Goal: Task Accomplishment & Management: Manage account settings

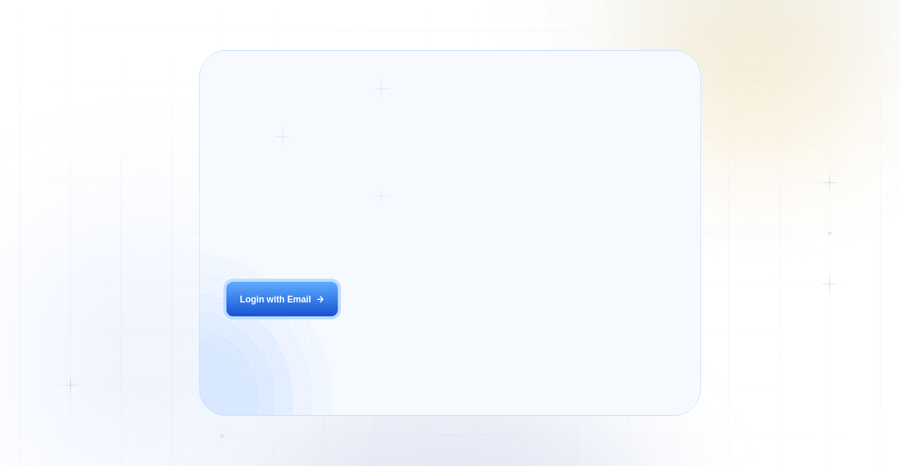
click at [450, 318] on div "Alejandro R. CEO Digital Agency Previously, we had a 5% to 7% reply rate on Upw…" at bounding box center [557, 335] width 242 height 113
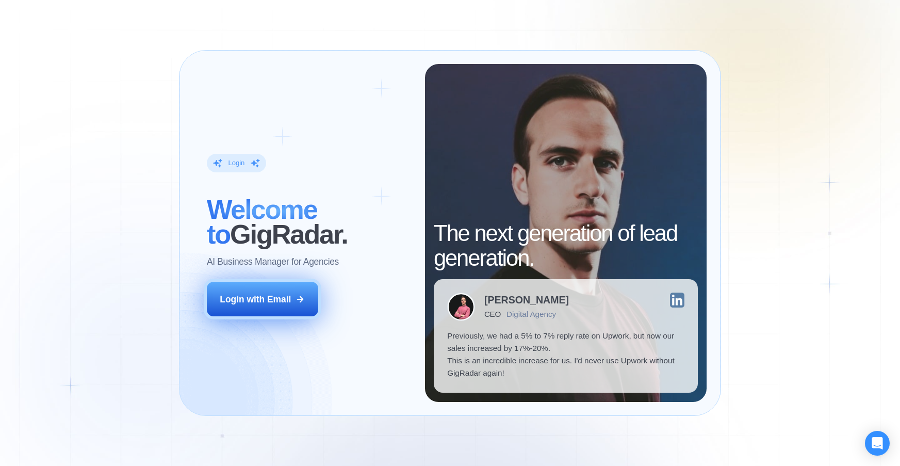
click at [252, 297] on div "Login with Email" at bounding box center [255, 299] width 71 height 12
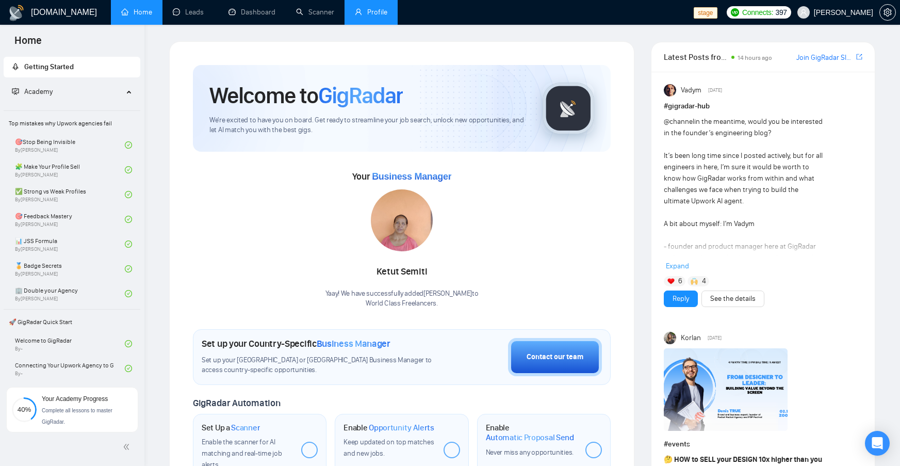
click at [376, 11] on link "Profile" at bounding box center [371, 12] width 32 height 9
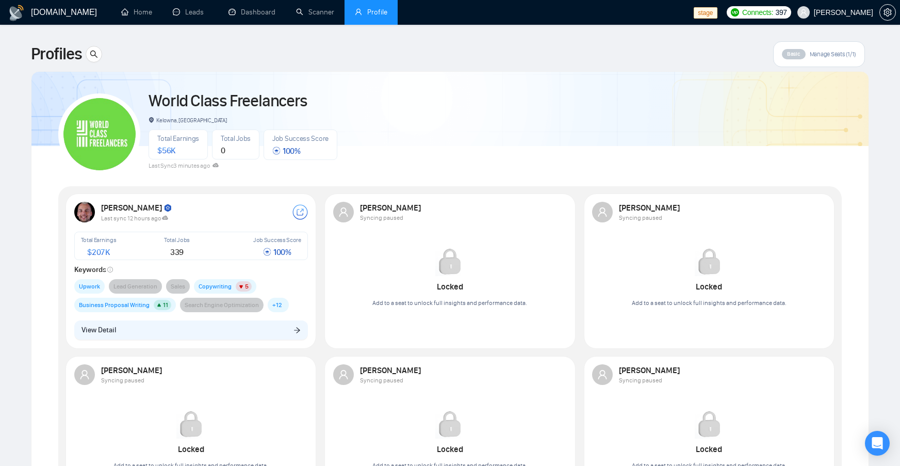
click at [485, 51] on div "Profiles Basic Manage Seats (1/1)" at bounding box center [450, 54] width 838 height 26
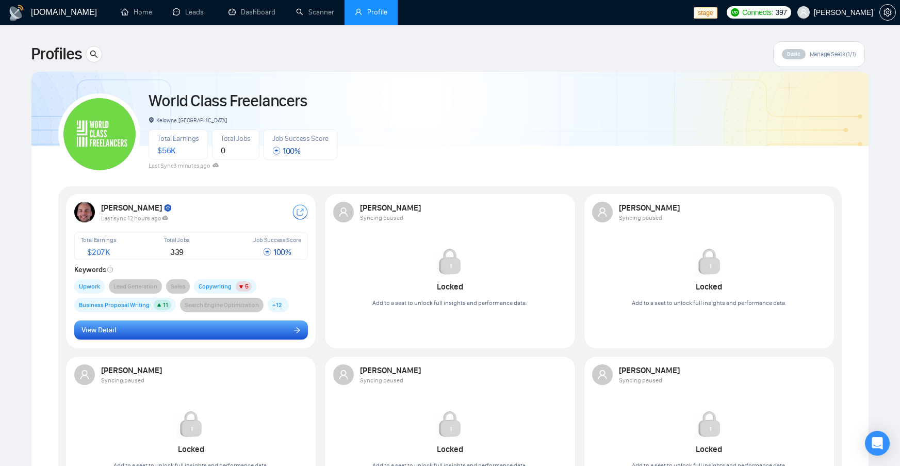
click at [190, 335] on button "View Detail" at bounding box center [191, 330] width 234 height 20
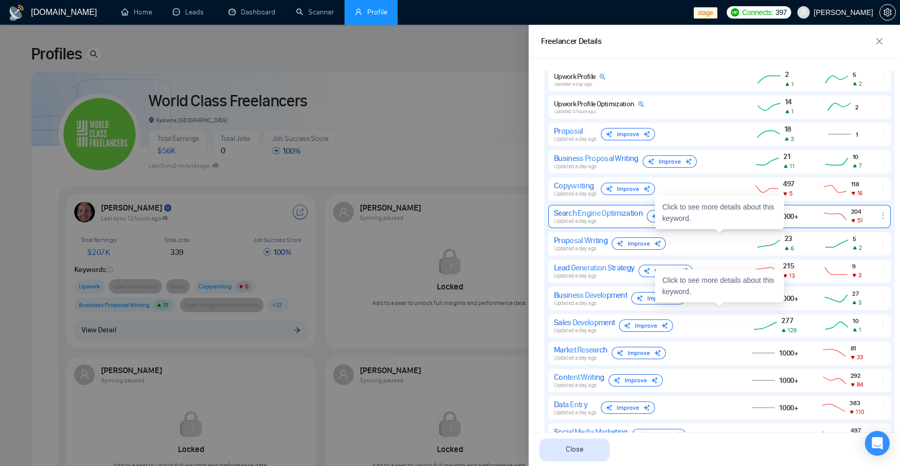
scroll to position [865, 0]
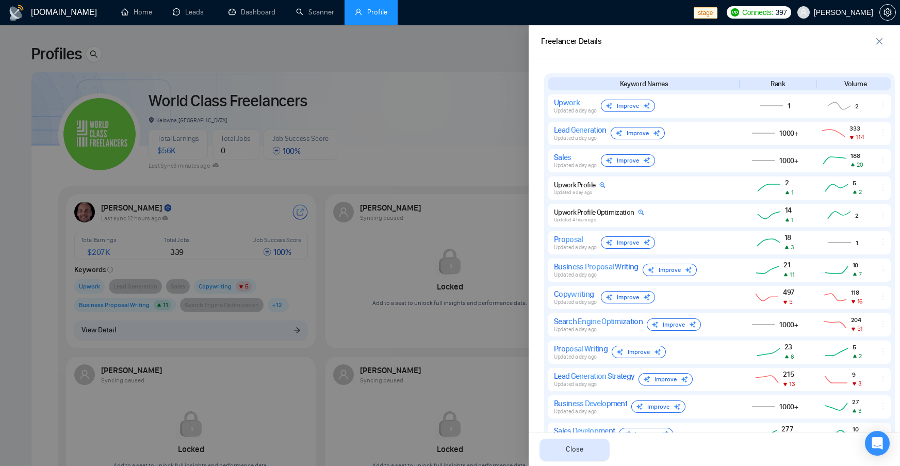
click at [461, 149] on div at bounding box center [450, 245] width 900 height 441
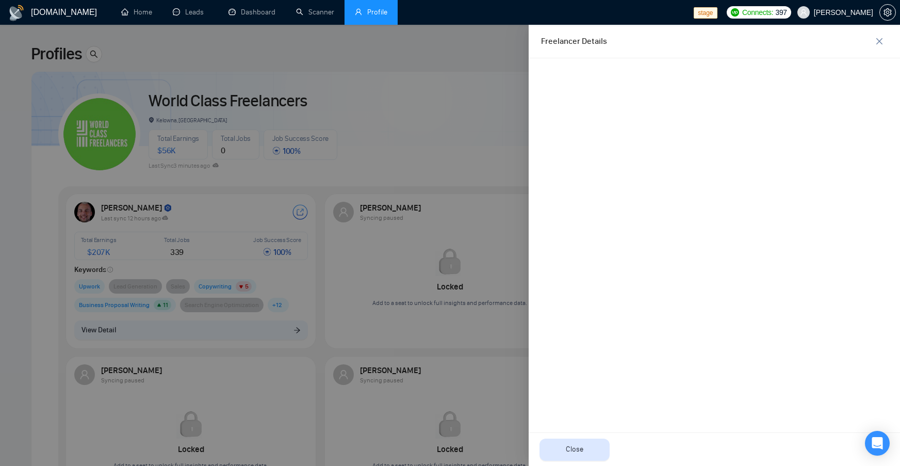
scroll to position [0, 0]
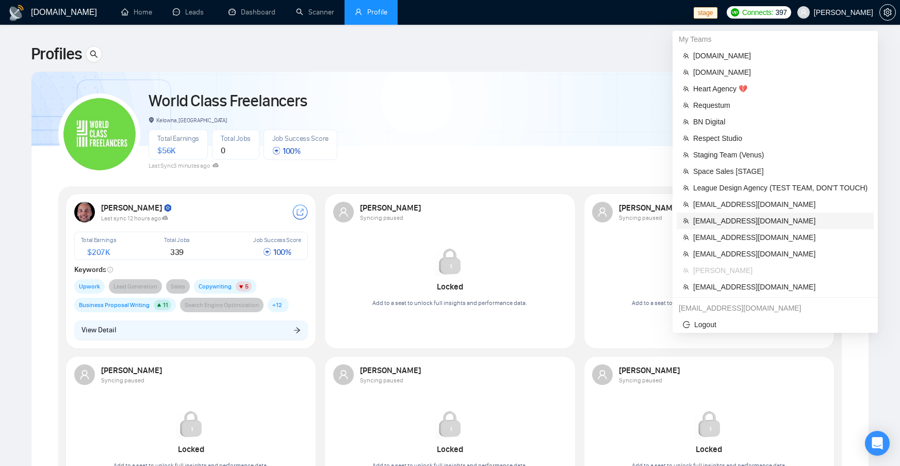
click at [793, 218] on span "[EMAIL_ADDRESS][DOMAIN_NAME]" at bounding box center [780, 220] width 174 height 11
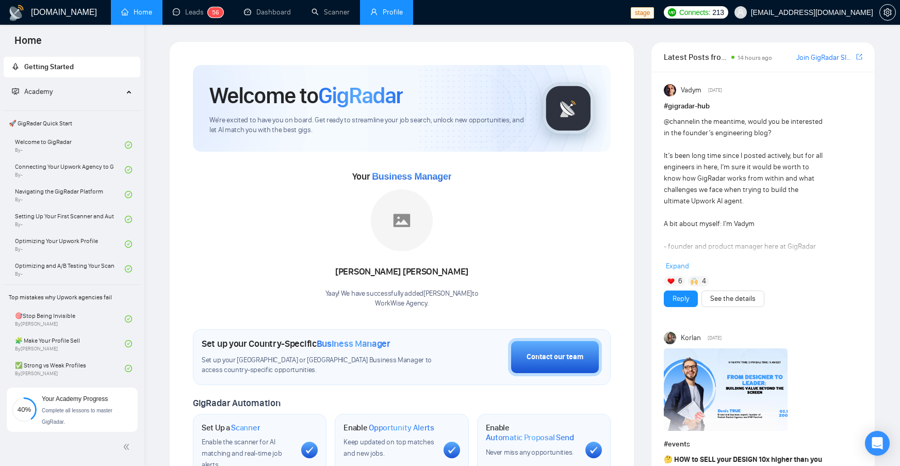
click at [389, 16] on link "Profile" at bounding box center [386, 12] width 32 height 9
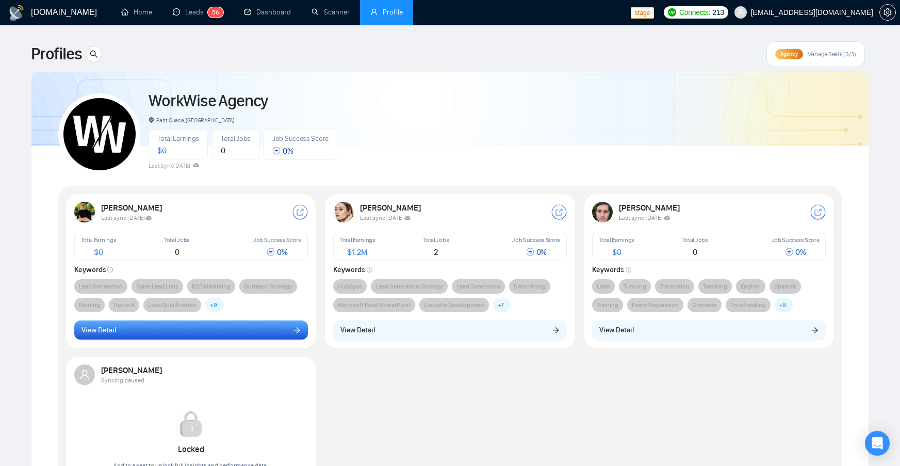
click at [201, 335] on button "View Detail" at bounding box center [191, 330] width 234 height 20
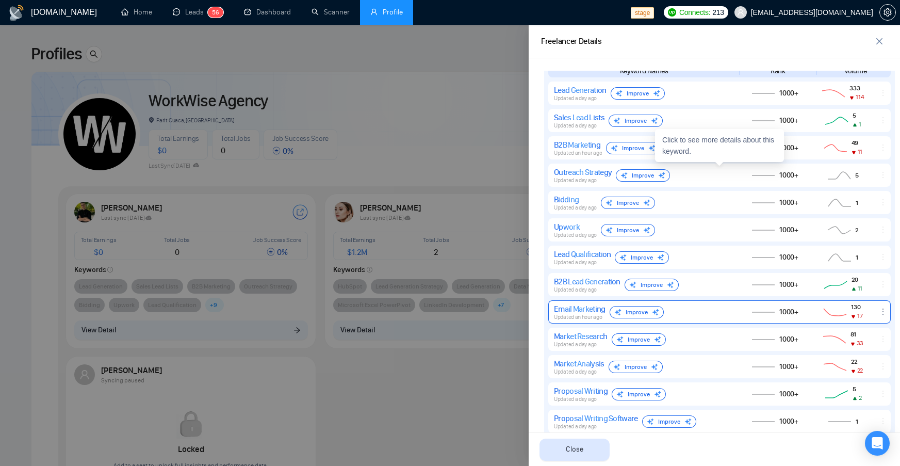
scroll to position [814, 0]
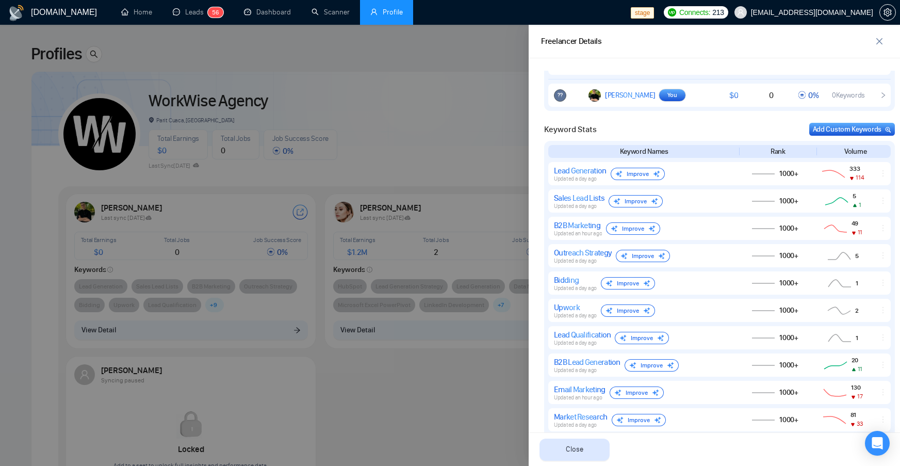
click at [288, 79] on div at bounding box center [450, 245] width 900 height 441
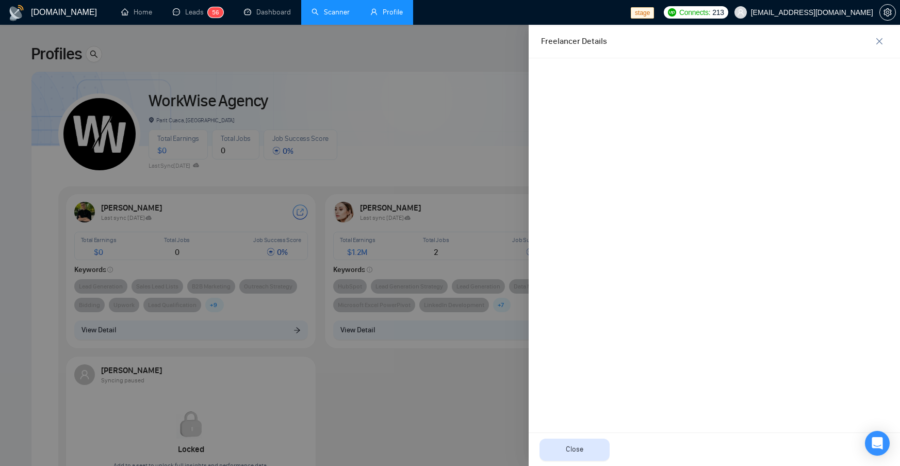
scroll to position [0, 0]
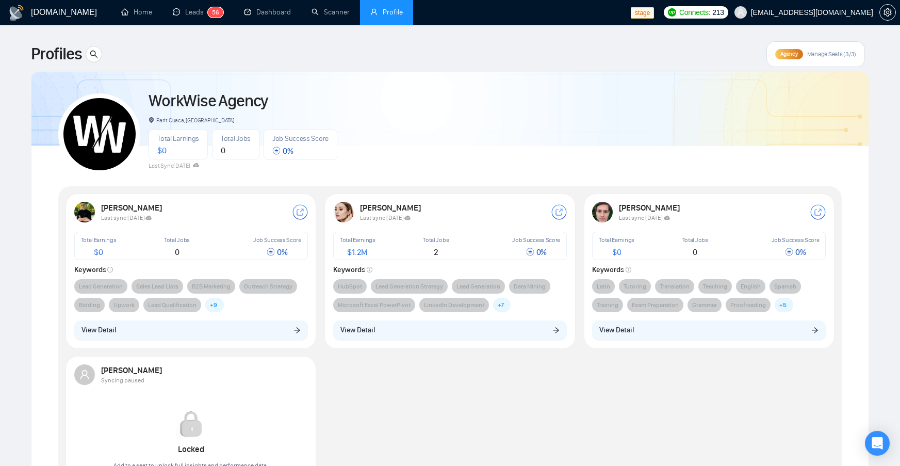
click at [368, 17] on li "Profile" at bounding box center [386, 12] width 53 height 25
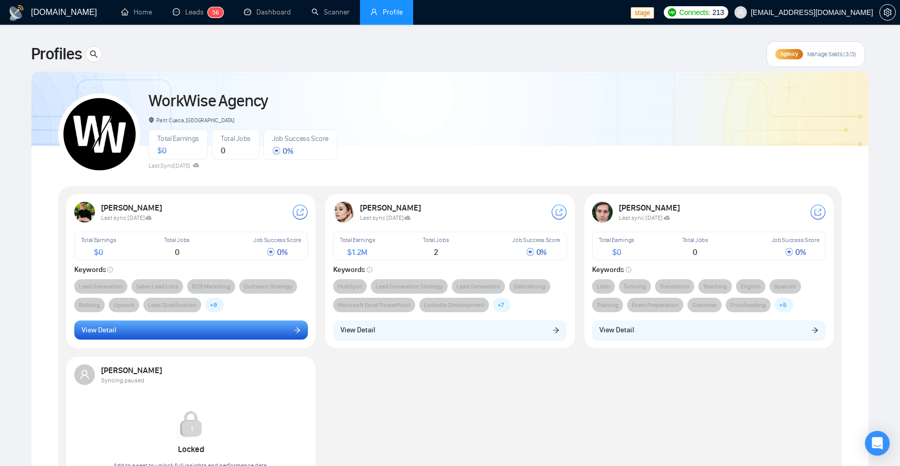
click at [204, 338] on button "View Detail" at bounding box center [191, 330] width 234 height 20
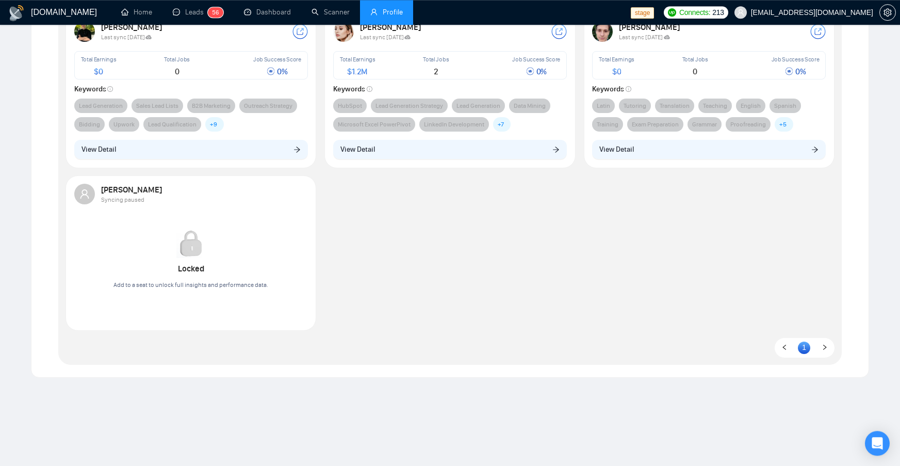
scroll to position [200, 0]
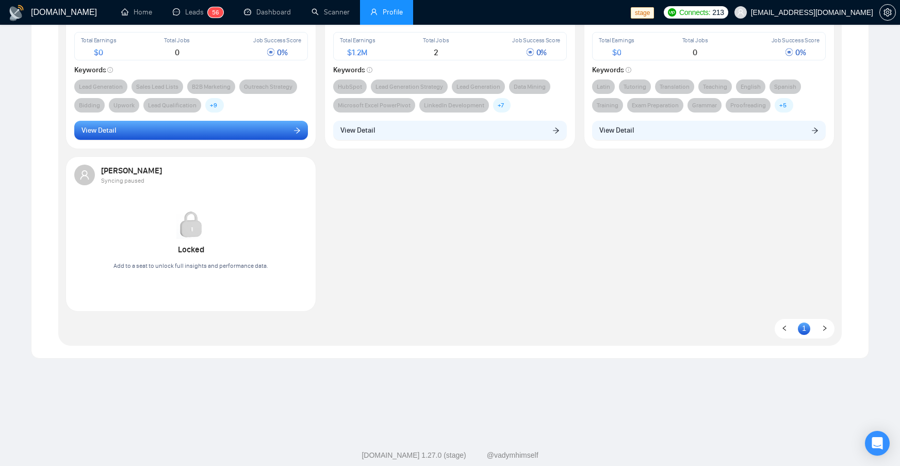
click at [223, 126] on button "View Detail" at bounding box center [191, 131] width 234 height 20
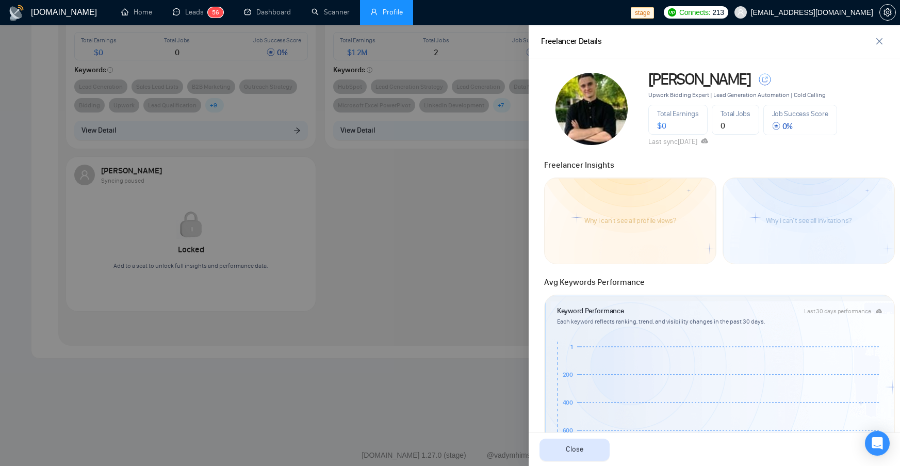
scroll to position [650, 0]
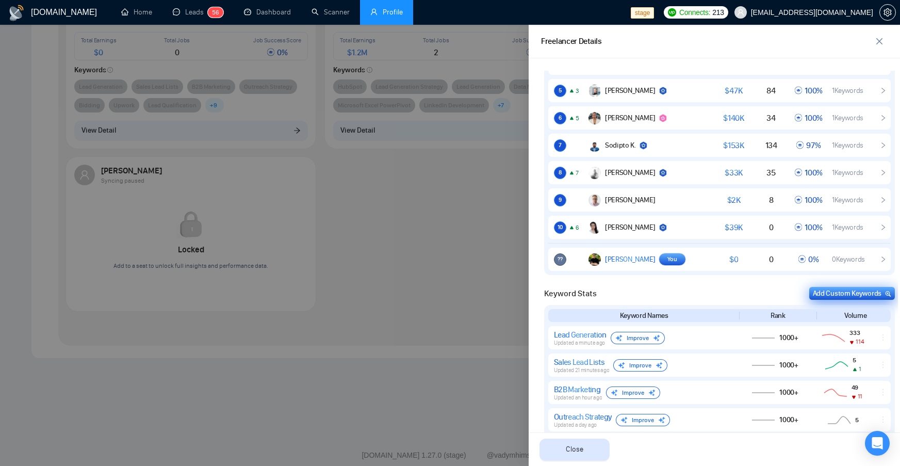
click at [841, 292] on div "Add Custom Keywords" at bounding box center [852, 293] width 78 height 11
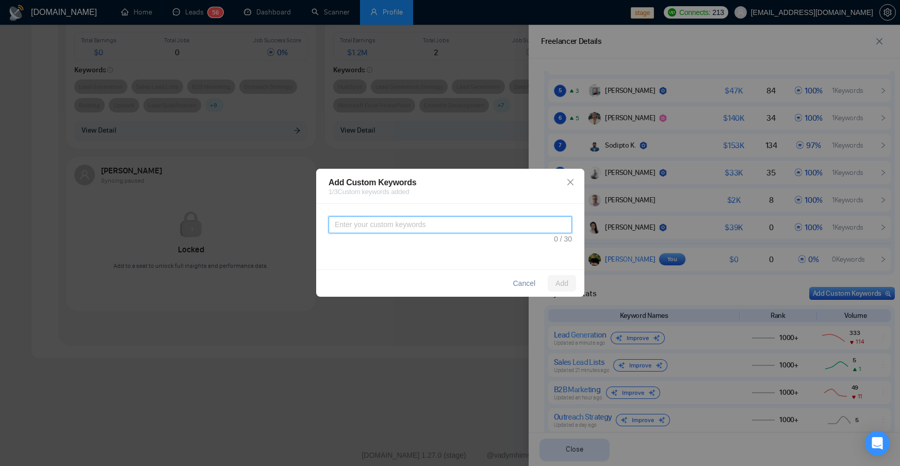
click at [472, 224] on textarea at bounding box center [449, 225] width 243 height 17
click at [458, 224] on textarea at bounding box center [449, 225] width 243 height 17
type textarea "T"
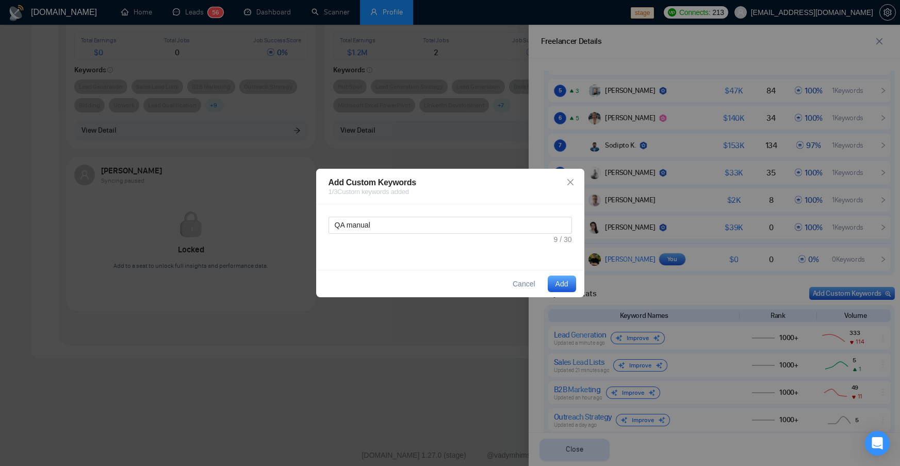
click at [553, 287] on button "Add" at bounding box center [562, 283] width 28 height 16
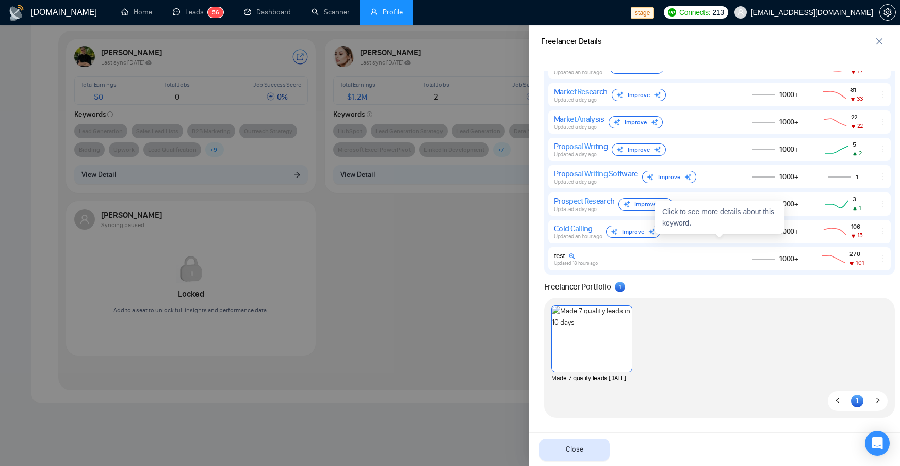
scroll to position [760, 0]
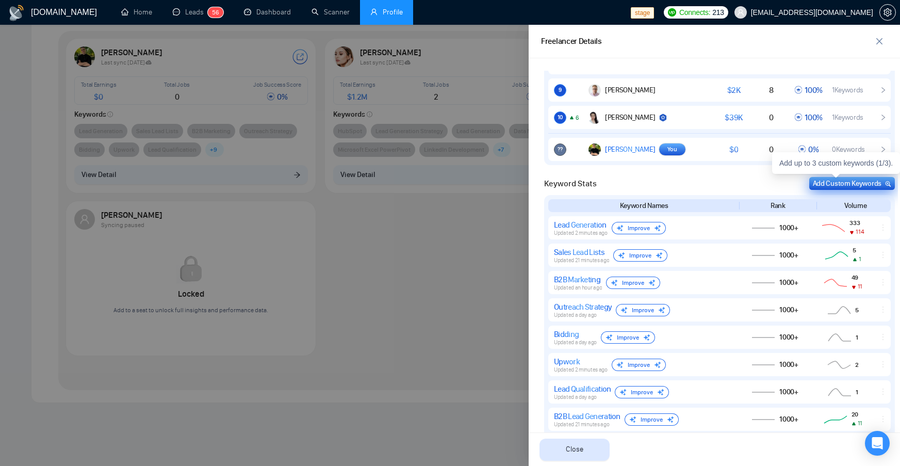
click at [832, 183] on div "Add Custom Keywords" at bounding box center [852, 183] width 78 height 11
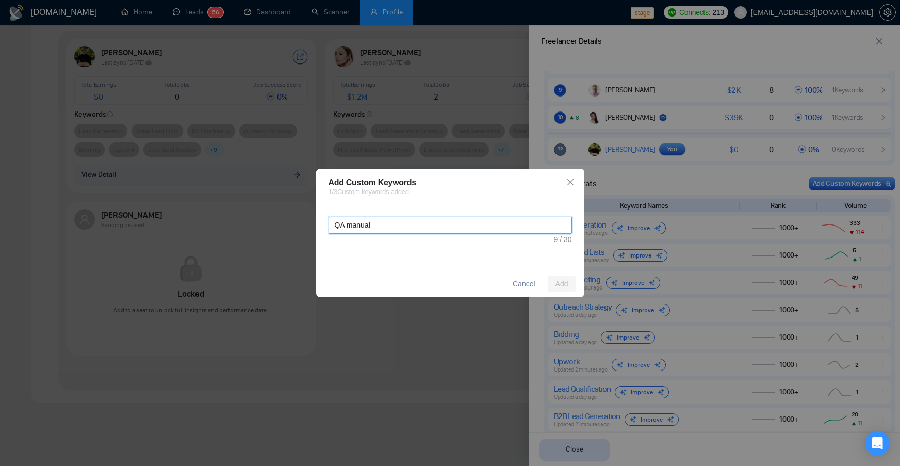
drag, startPoint x: 472, startPoint y: 219, endPoint x: 430, endPoint y: 219, distance: 41.8
click at [430, 219] on textarea "QA manual" at bounding box center [449, 225] width 243 height 17
click at [411, 226] on textarea "QA manual" at bounding box center [449, 225] width 243 height 17
drag, startPoint x: 571, startPoint y: 240, endPoint x: 546, endPoint y: 241, distance: 25.3
click at [574, 241] on div "QA manual" at bounding box center [450, 236] width 268 height 65
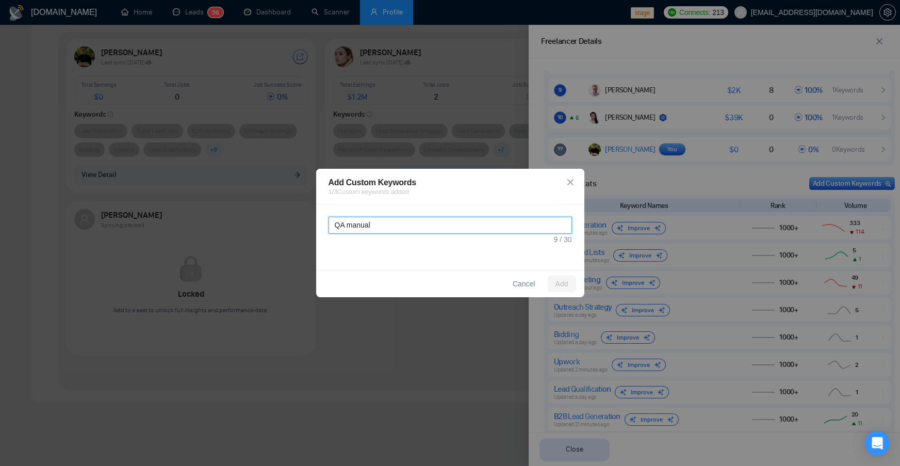
click at [482, 220] on textarea "QA manual" at bounding box center [449, 225] width 243 height 17
type textarea "QA manualtakakakkakakkakakakak"
